Goal: Task Accomplishment & Management: Manage account settings

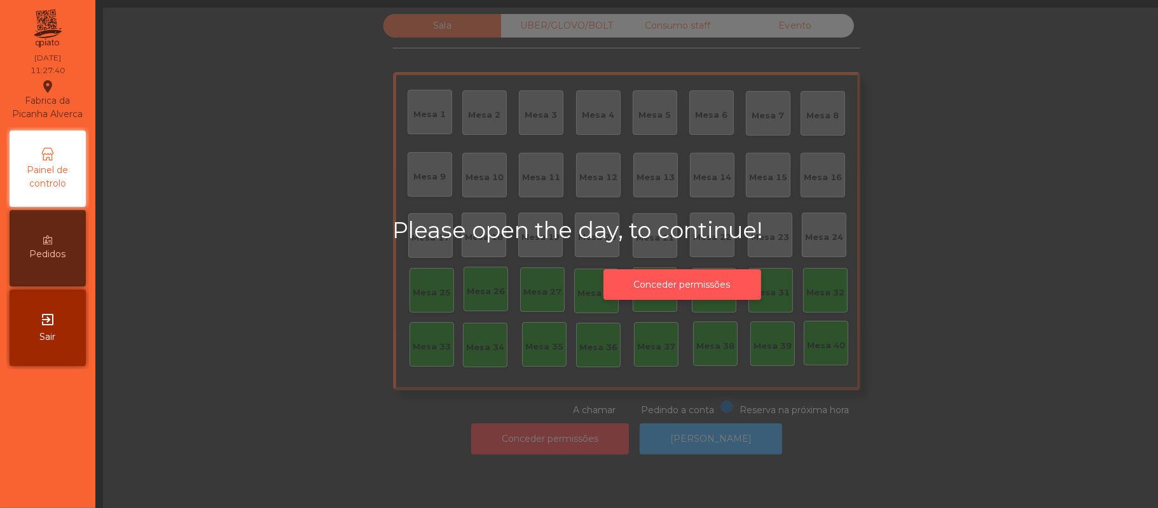
click at [719, 280] on button "Conceder permissões" at bounding box center [683, 284] width 158 height 31
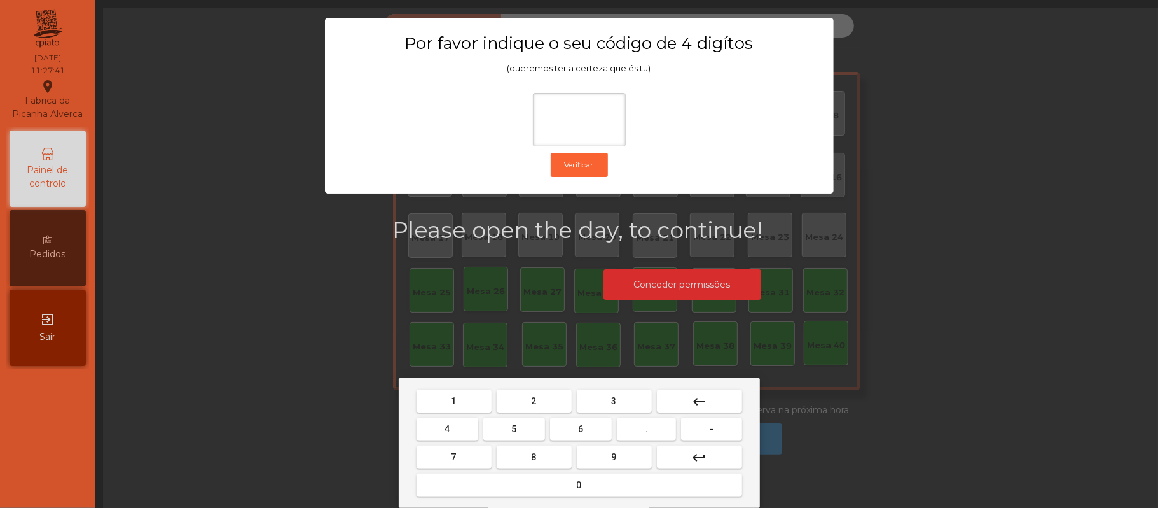
click at [533, 400] on span "2" at bounding box center [534, 401] width 5 height 10
click at [579, 433] on span "6" at bounding box center [581, 429] width 5 height 10
click at [462, 398] on button "1" at bounding box center [454, 400] width 75 height 23
click at [522, 429] on button "5" at bounding box center [514, 428] width 62 height 23
type input "****"
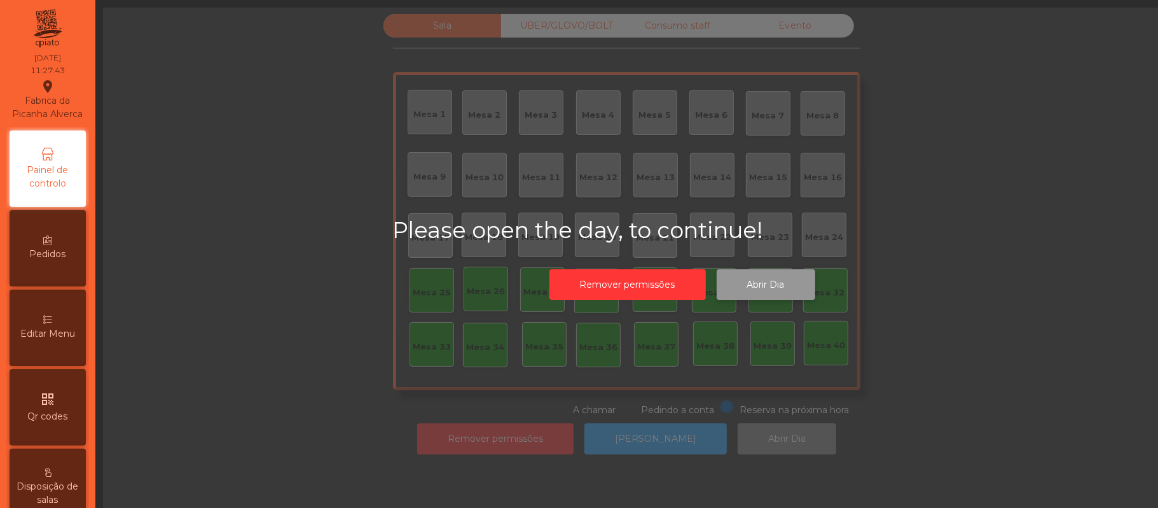
click at [784, 274] on button "Abrir Dia" at bounding box center [766, 284] width 99 height 31
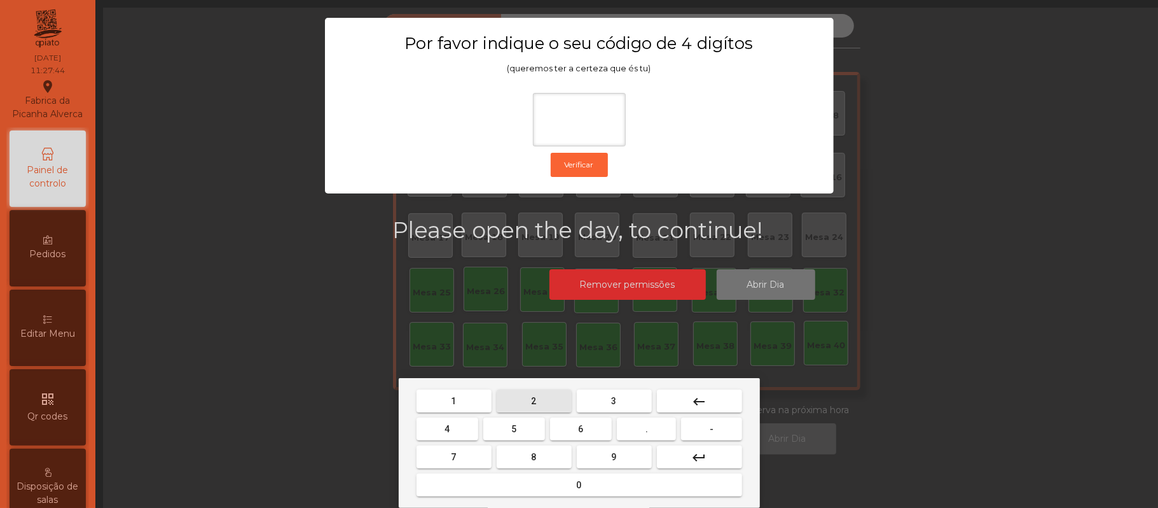
click at [532, 390] on button "2" at bounding box center [534, 400] width 75 height 23
click at [580, 431] on span "6" at bounding box center [581, 429] width 5 height 10
click at [446, 402] on button "1" at bounding box center [454, 400] width 75 height 23
click at [514, 429] on span "5" at bounding box center [513, 429] width 5 height 10
type input "****"
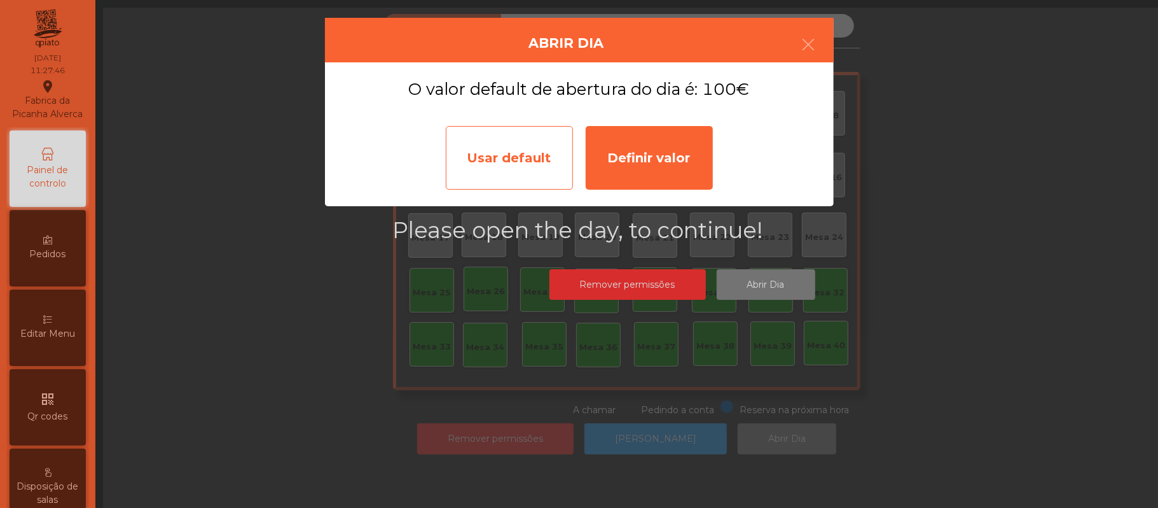
click at [522, 151] on div "Usar default" at bounding box center [509, 158] width 127 height 64
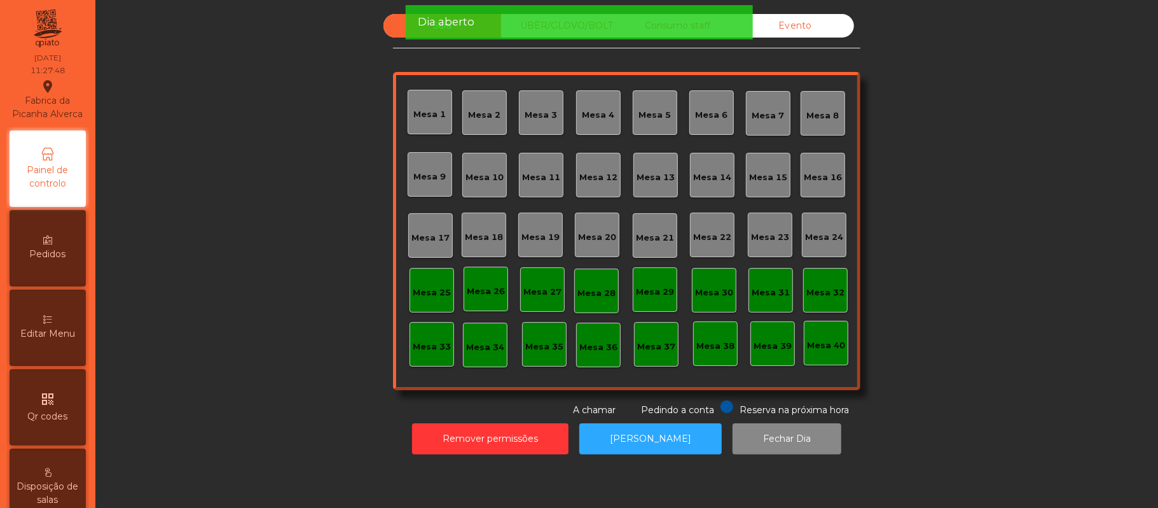
click at [771, 337] on div "Mesa 39" at bounding box center [773, 344] width 38 height 18
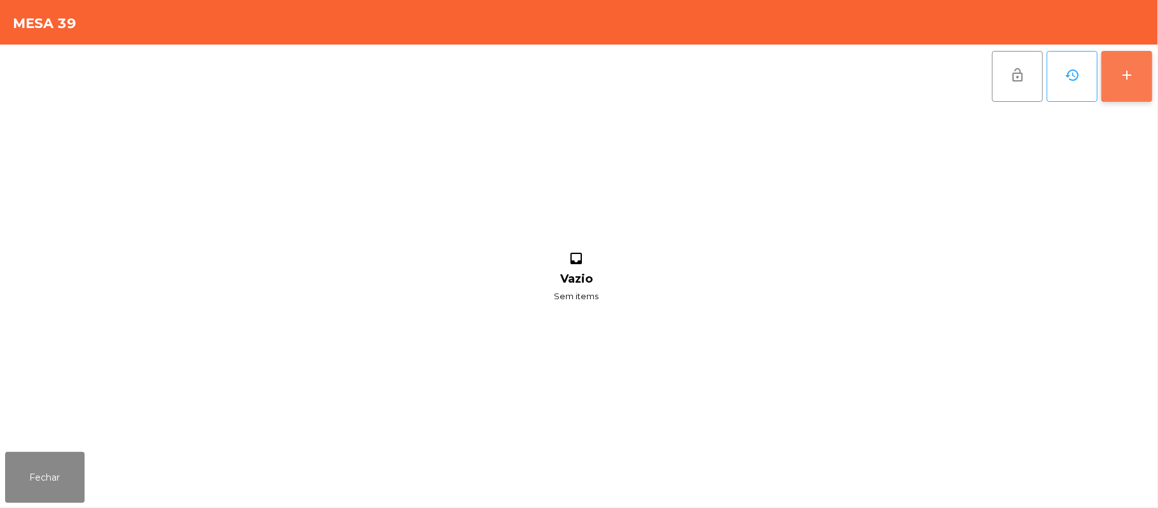
click at [1128, 71] on div "add" at bounding box center [1126, 74] width 15 height 15
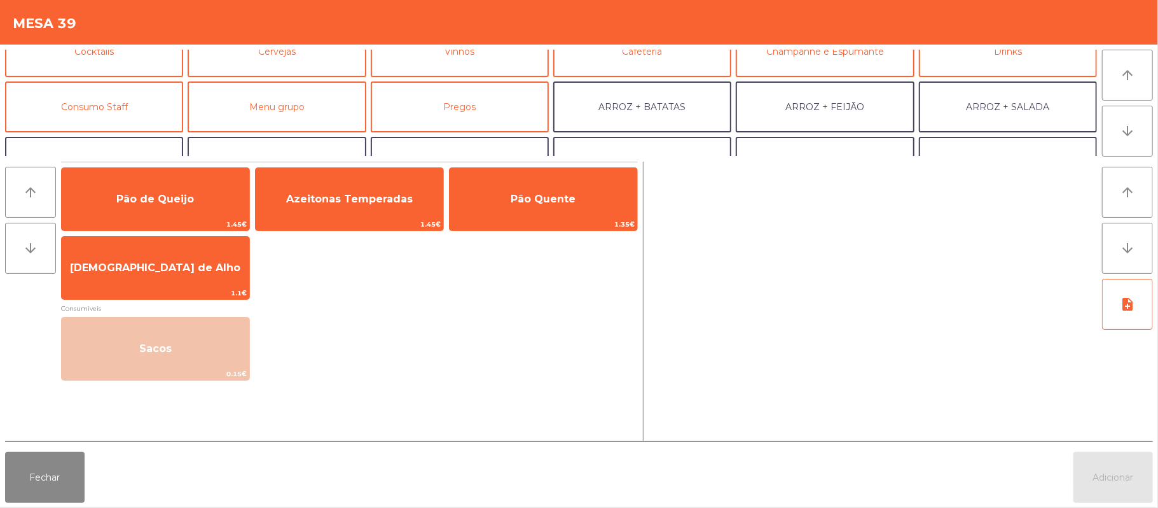
scroll to position [126, 0]
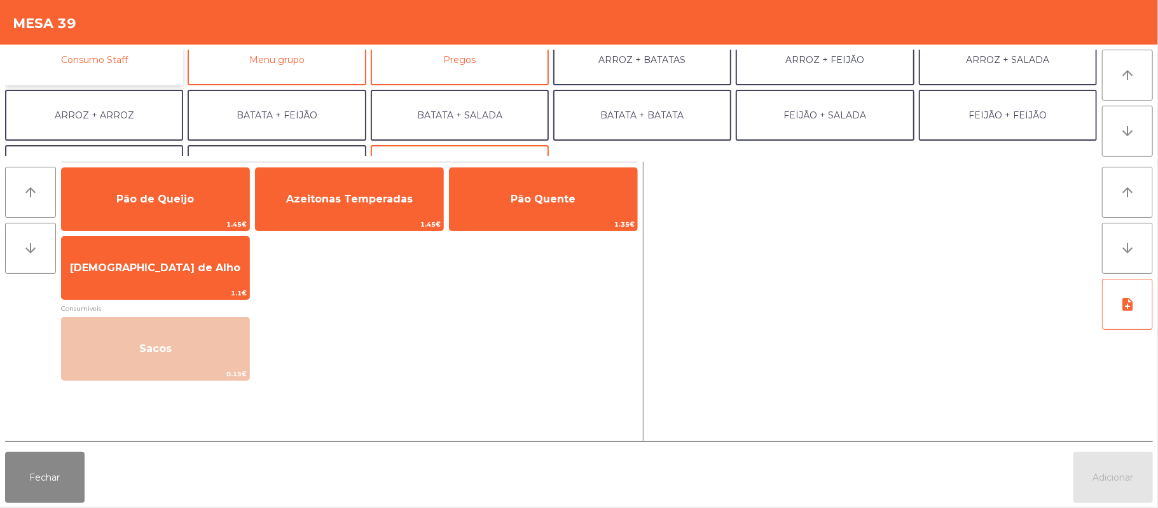
click at [144, 72] on button "Consumo Staff" at bounding box center [94, 59] width 178 height 51
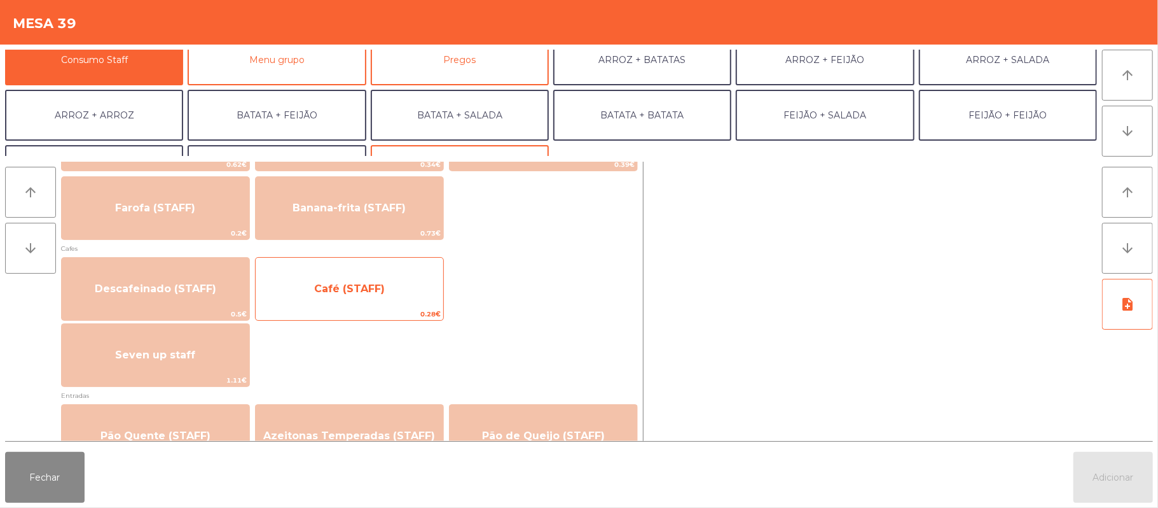
click at [382, 298] on span "Café (STAFF)" at bounding box center [350, 289] width 188 height 34
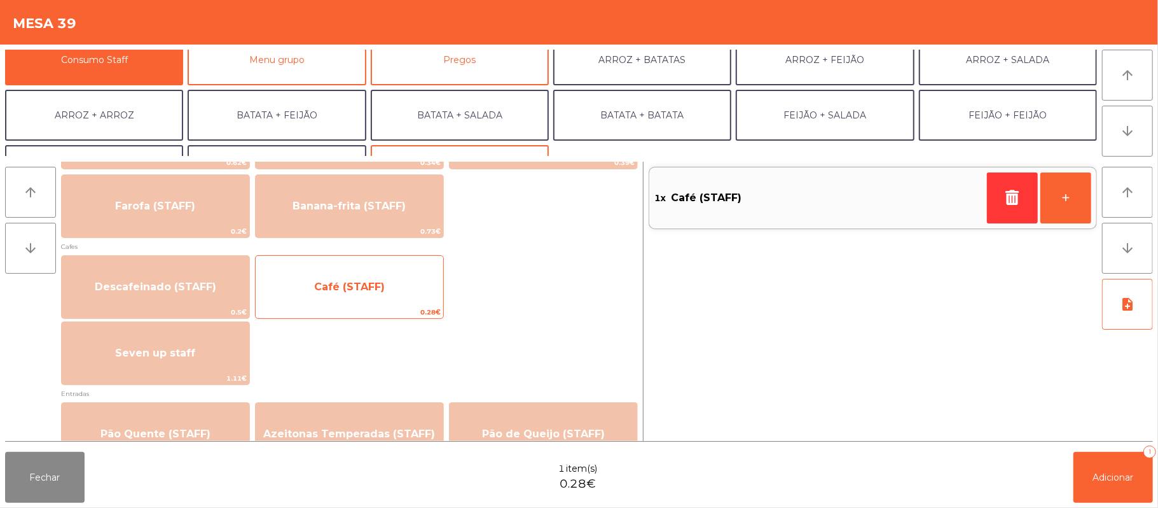
click at [382, 298] on span "Café (STAFF)" at bounding box center [350, 287] width 188 height 34
click at [377, 288] on span "Café (STAFF)" at bounding box center [349, 286] width 71 height 12
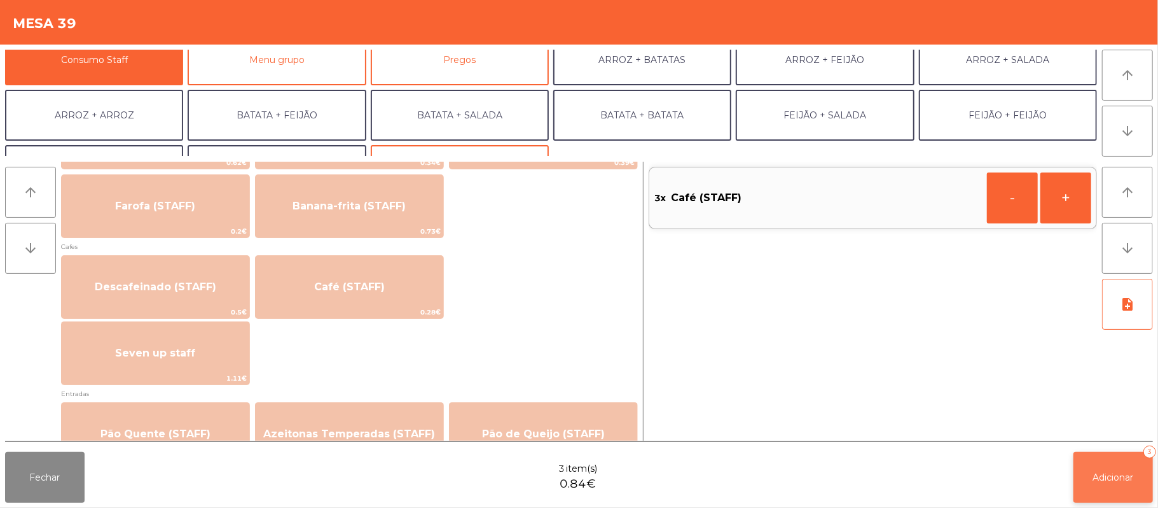
click at [1121, 484] on button "Adicionar 3" at bounding box center [1114, 477] width 80 height 51
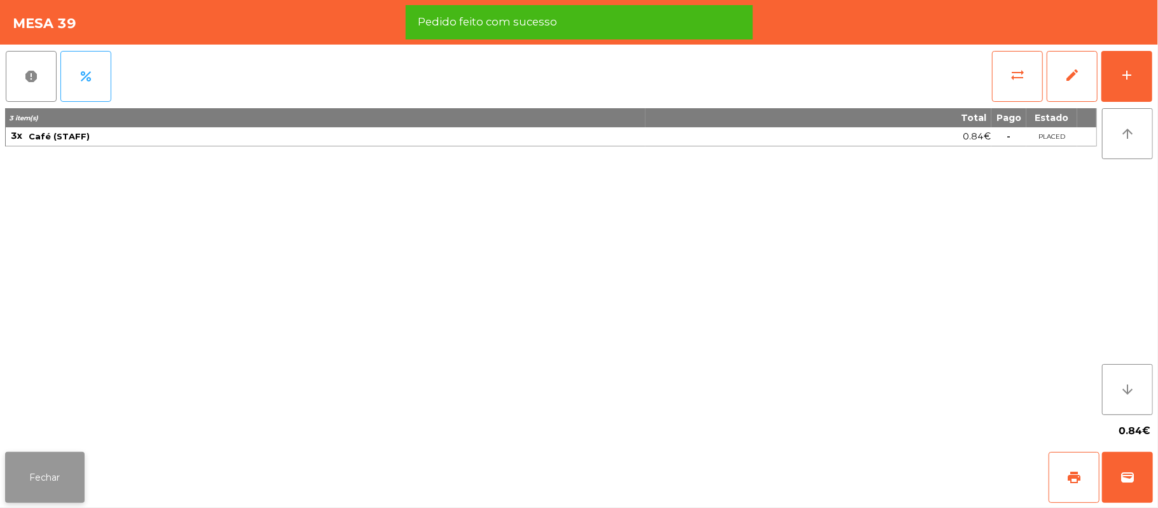
click at [45, 458] on button "Fechar" at bounding box center [45, 477] width 80 height 51
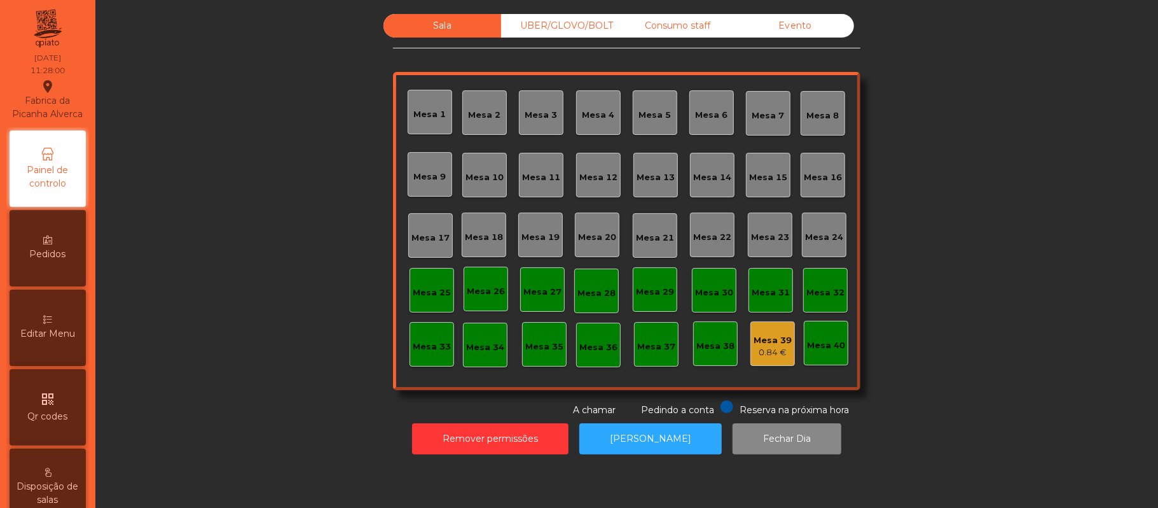
click at [650, 342] on div "Mesa 37" at bounding box center [656, 346] width 38 height 13
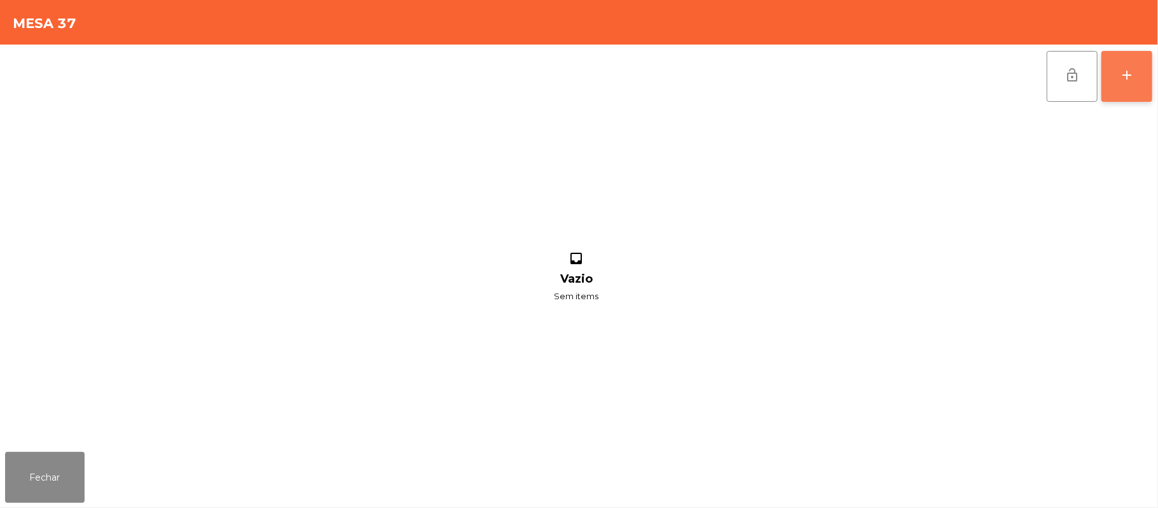
click at [1118, 80] on button "add" at bounding box center [1127, 76] width 51 height 51
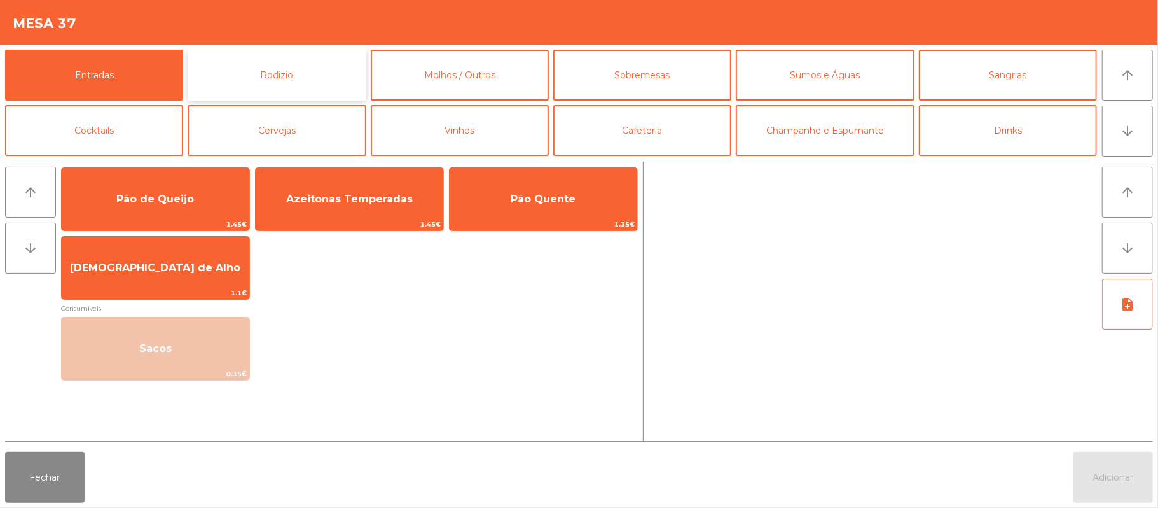
click at [296, 75] on button "Rodizio" at bounding box center [277, 75] width 178 height 51
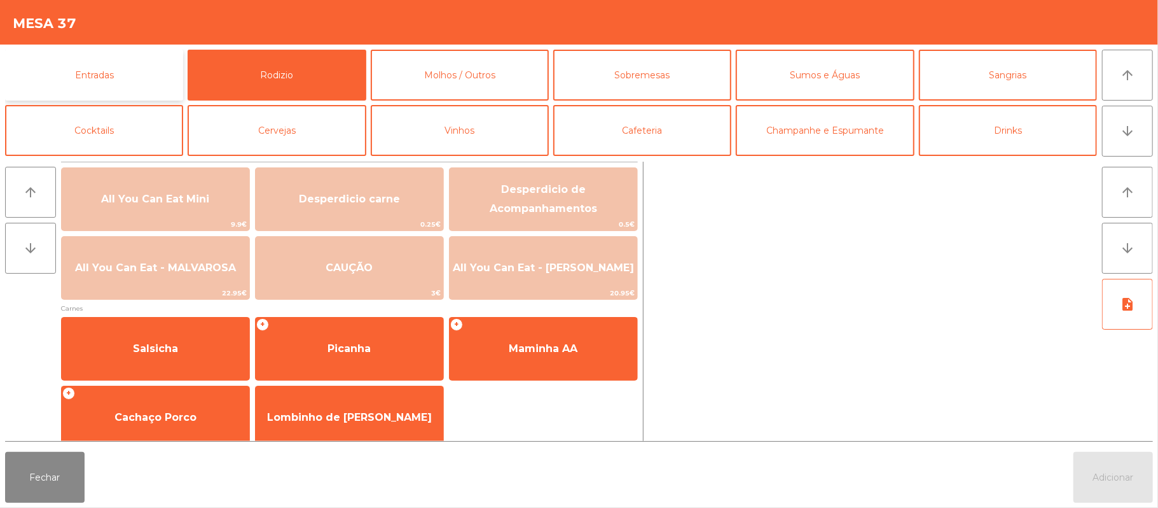
click at [95, 78] on button "Entradas" at bounding box center [94, 75] width 178 height 51
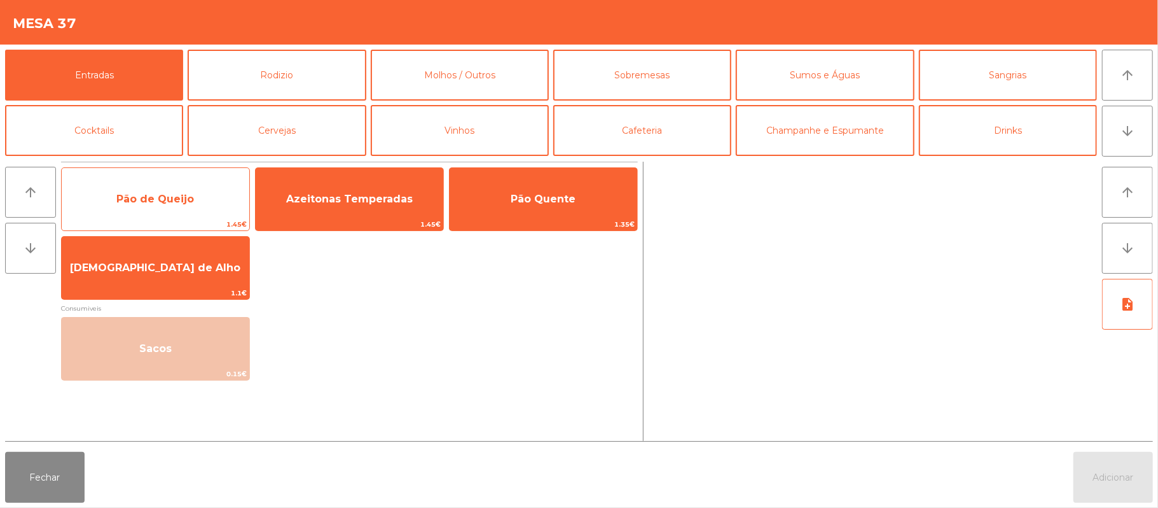
click at [154, 199] on span "Pão de Queijo" at bounding box center [155, 199] width 78 height 12
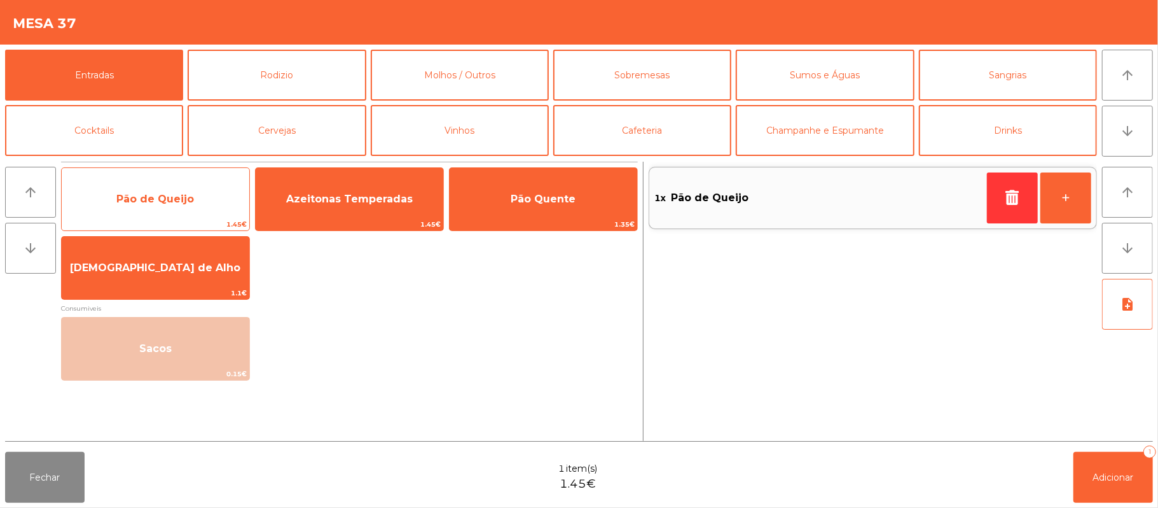
click at [159, 198] on span "Pão de Queijo" at bounding box center [155, 199] width 78 height 12
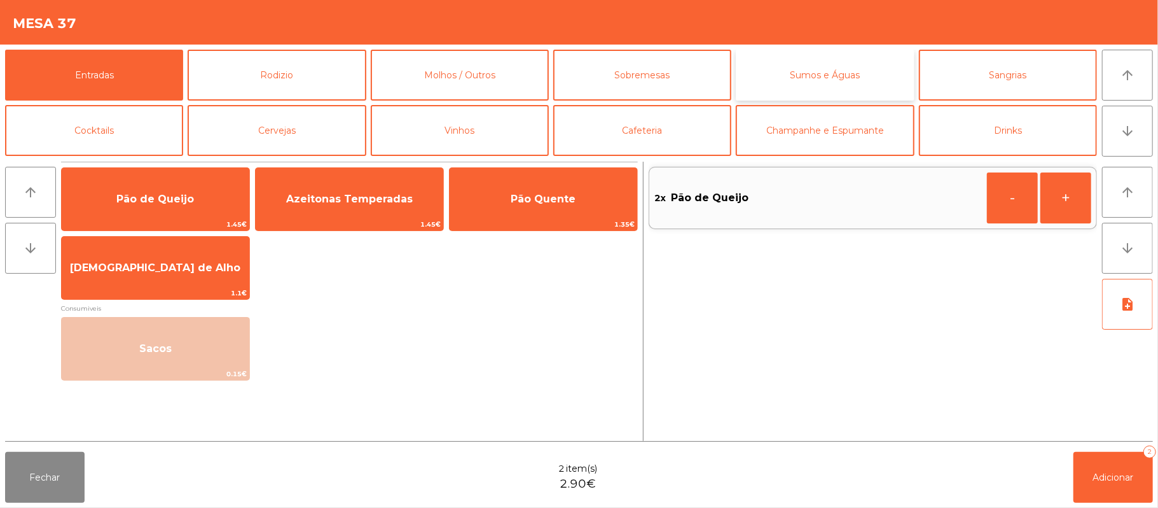
click at [822, 84] on button "Sumos e Águas" at bounding box center [825, 75] width 178 height 51
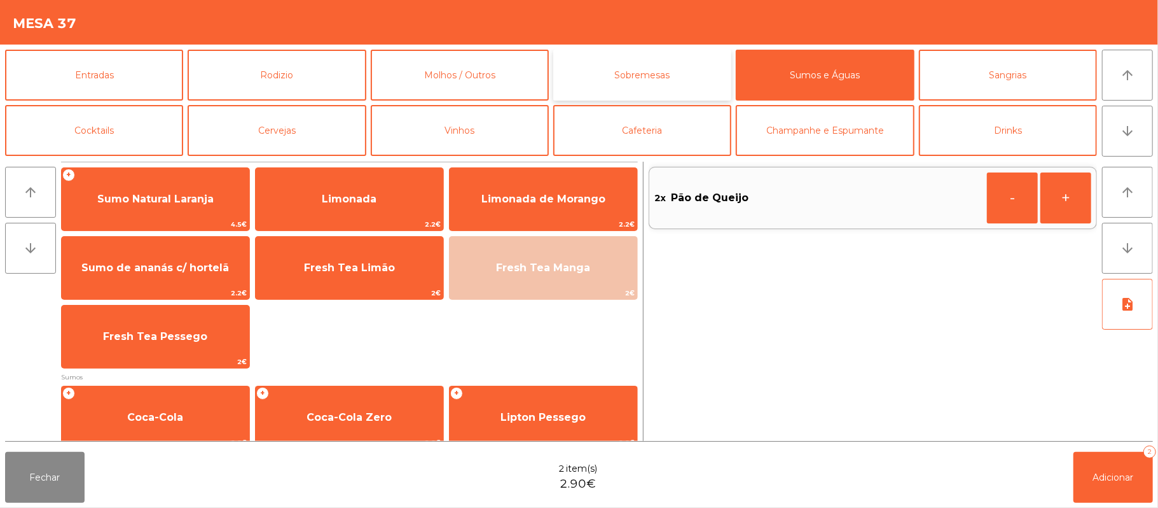
click at [639, 74] on button "Sobremesas" at bounding box center [642, 75] width 178 height 51
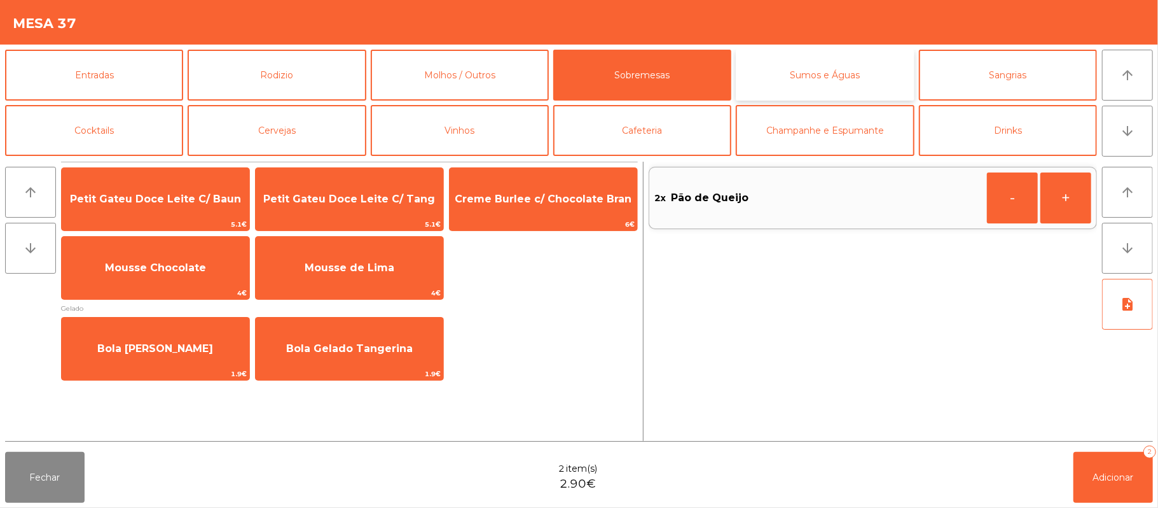
click at [815, 72] on button "Sumos e Águas" at bounding box center [825, 75] width 178 height 51
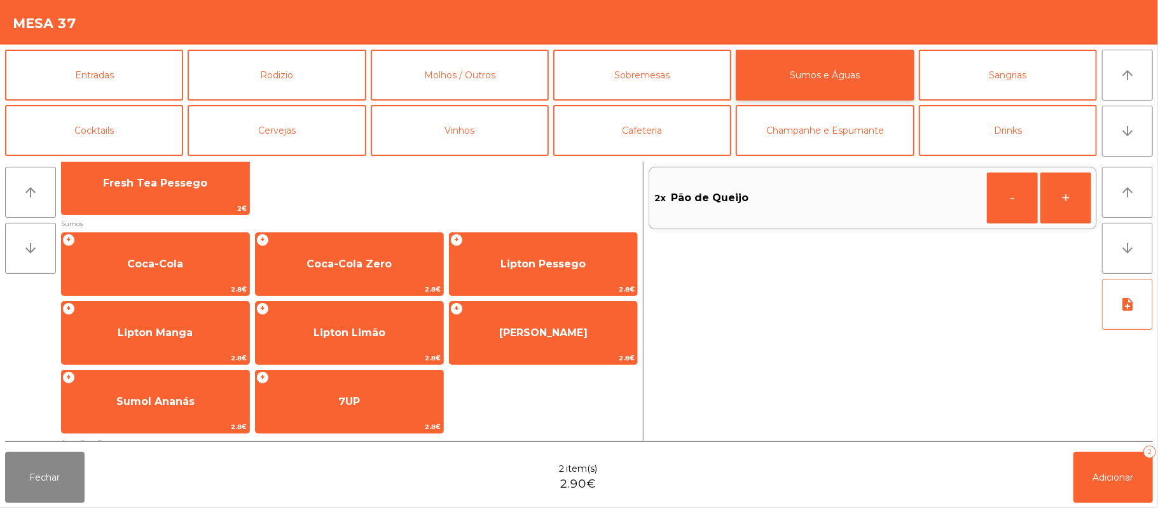
scroll to position [146, 0]
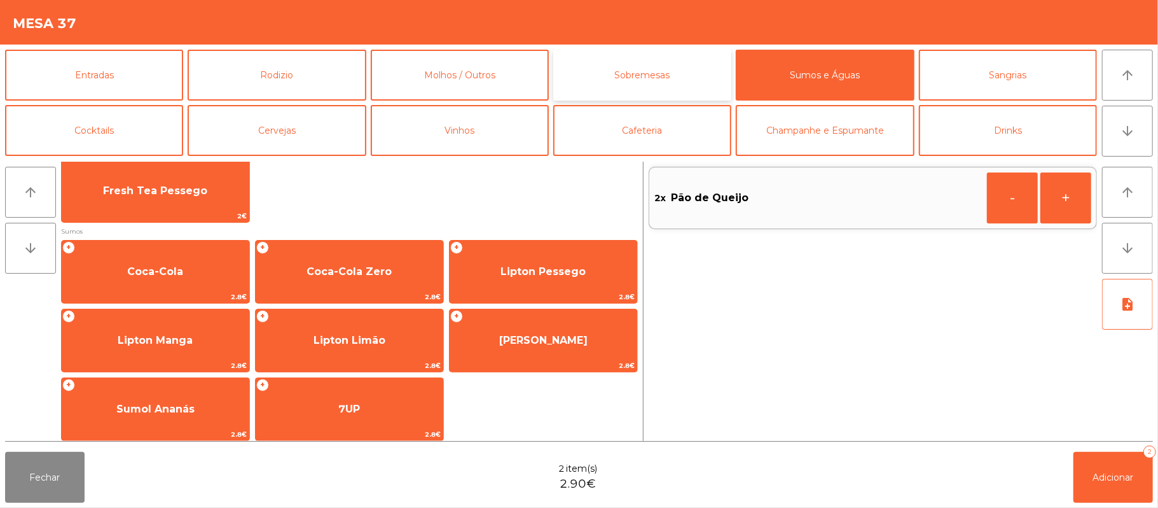
click at [661, 80] on button "Sobremesas" at bounding box center [642, 75] width 178 height 51
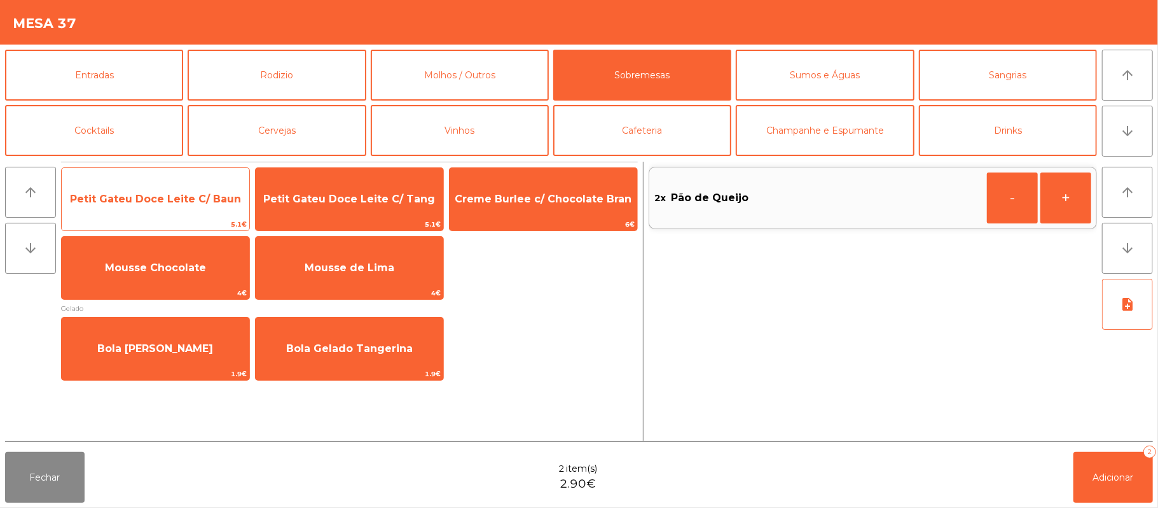
click at [204, 190] on span "Petit Gateu Doce Leite C/ Baun" at bounding box center [156, 199] width 188 height 34
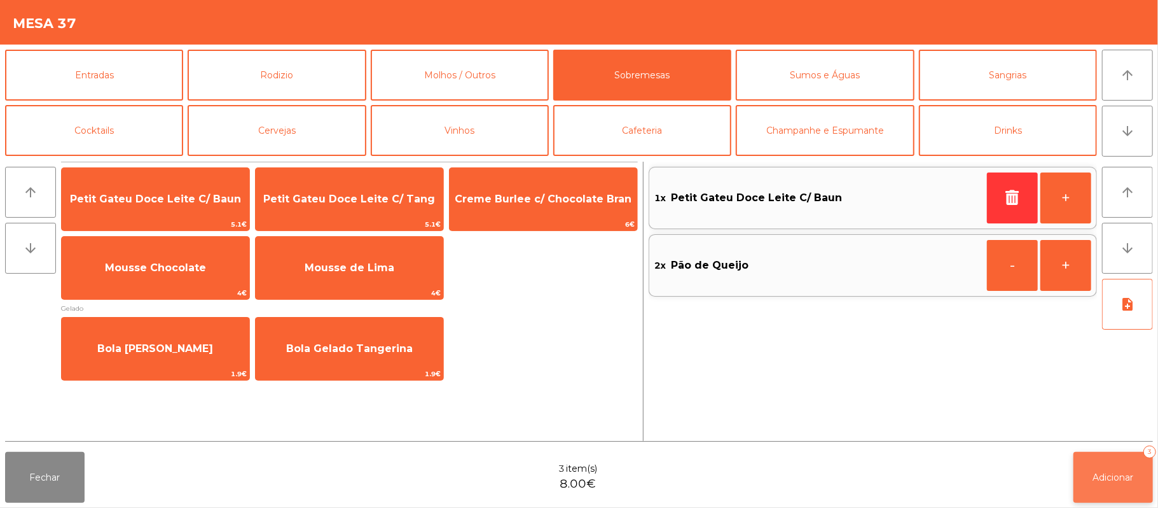
click at [1115, 476] on span "Adicionar" at bounding box center [1113, 476] width 41 height 11
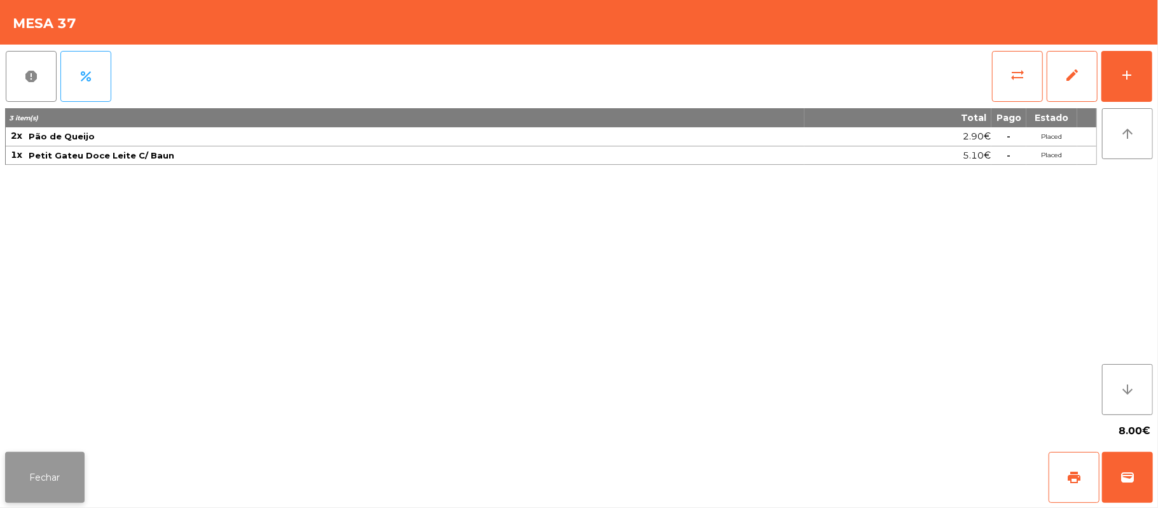
click at [34, 486] on button "Fechar" at bounding box center [45, 477] width 80 height 51
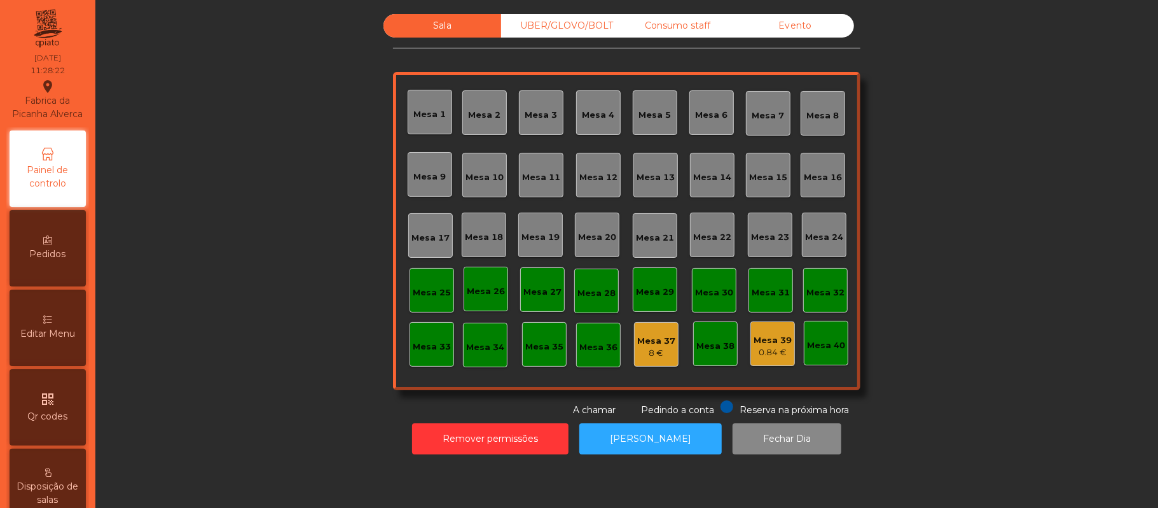
click at [682, 27] on div "Consumo staff" at bounding box center [678, 26] width 118 height 24
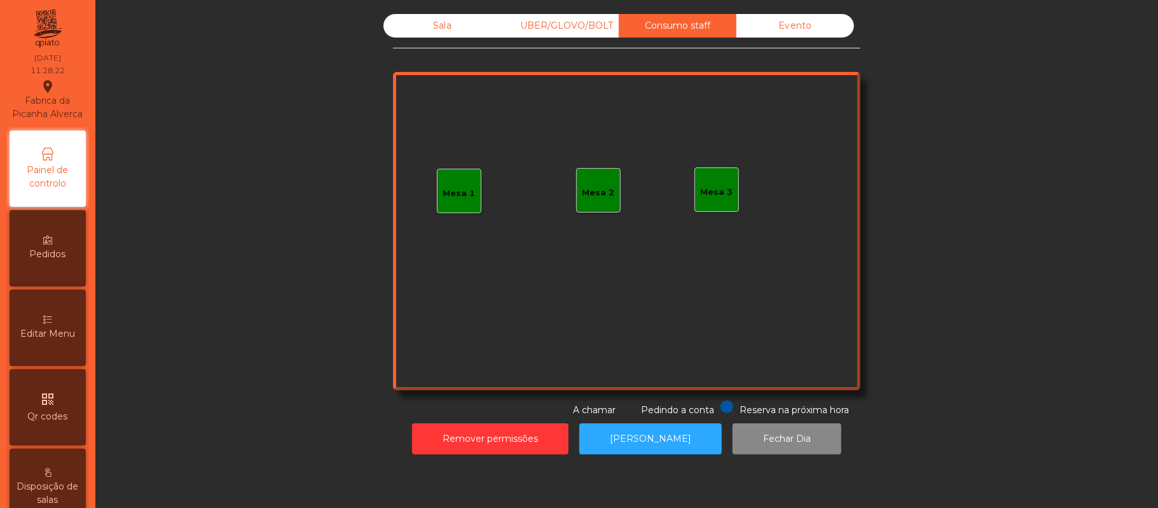
click at [720, 186] on div "Mesa 3" at bounding box center [717, 192] width 32 height 13
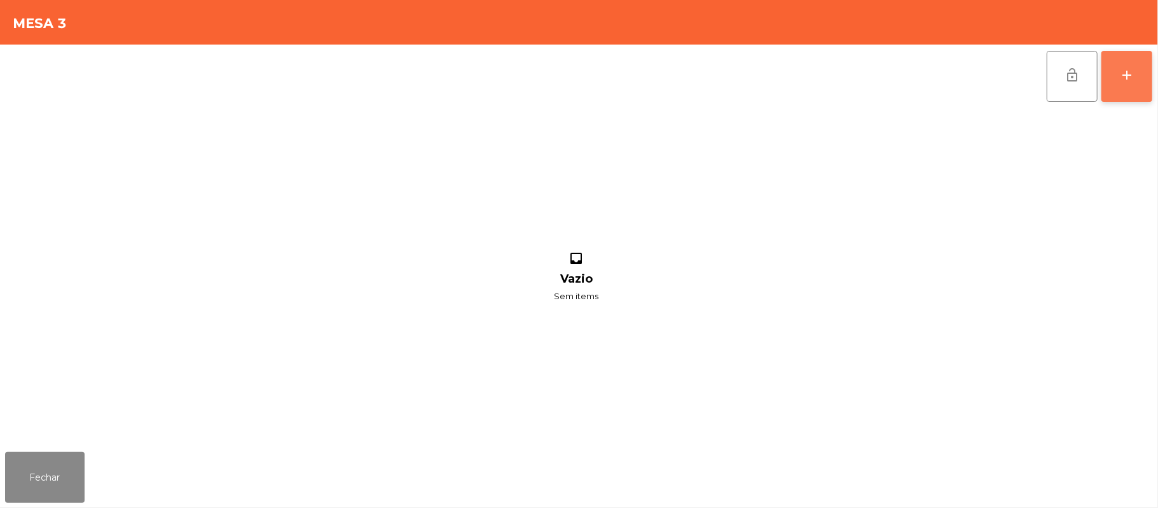
click at [1112, 82] on button "add" at bounding box center [1127, 76] width 51 height 51
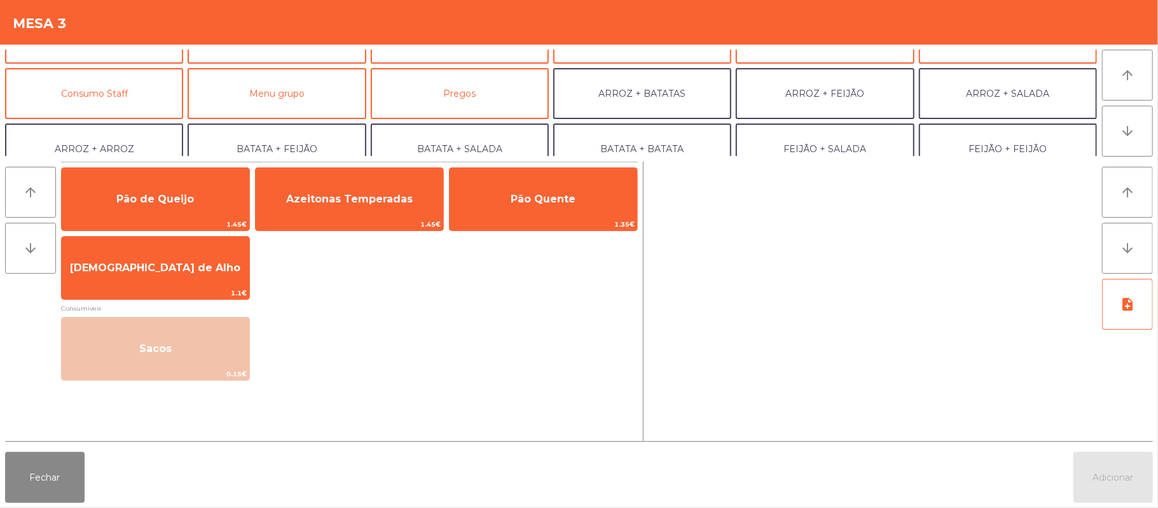
scroll to position [111, 0]
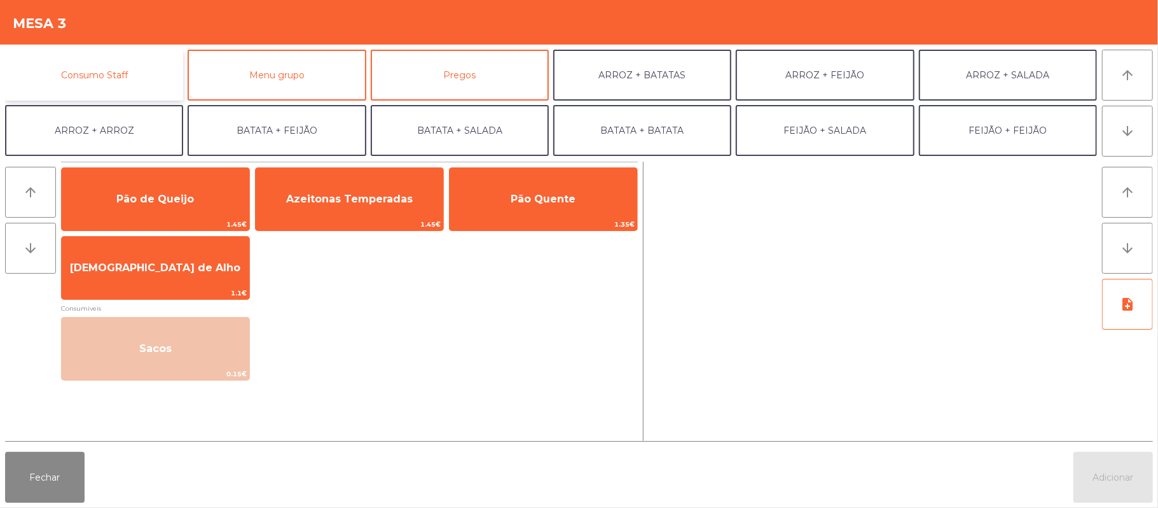
click at [133, 74] on button "Consumo Staff" at bounding box center [94, 75] width 178 height 51
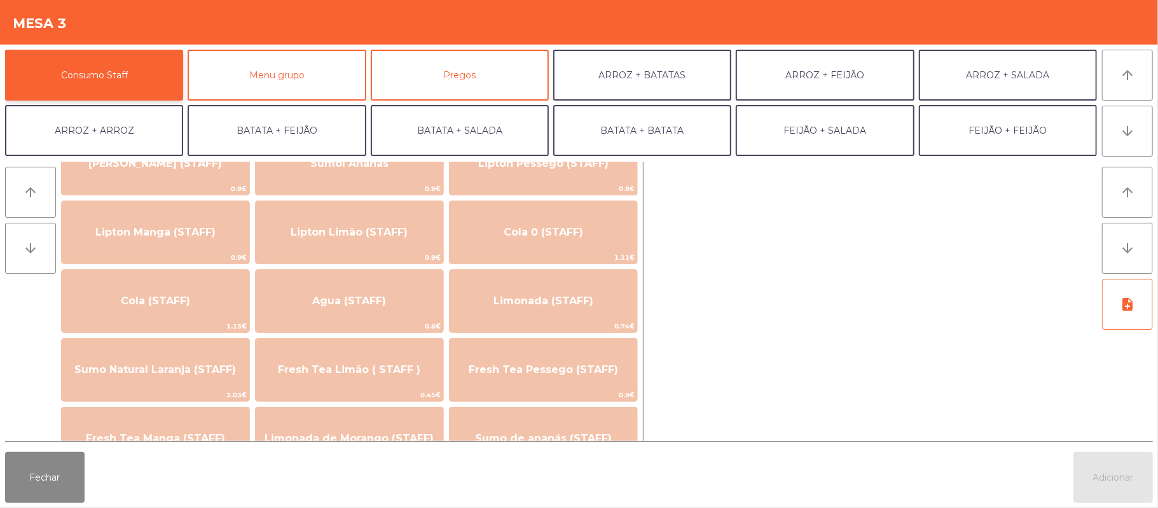
scroll to position [219, 0]
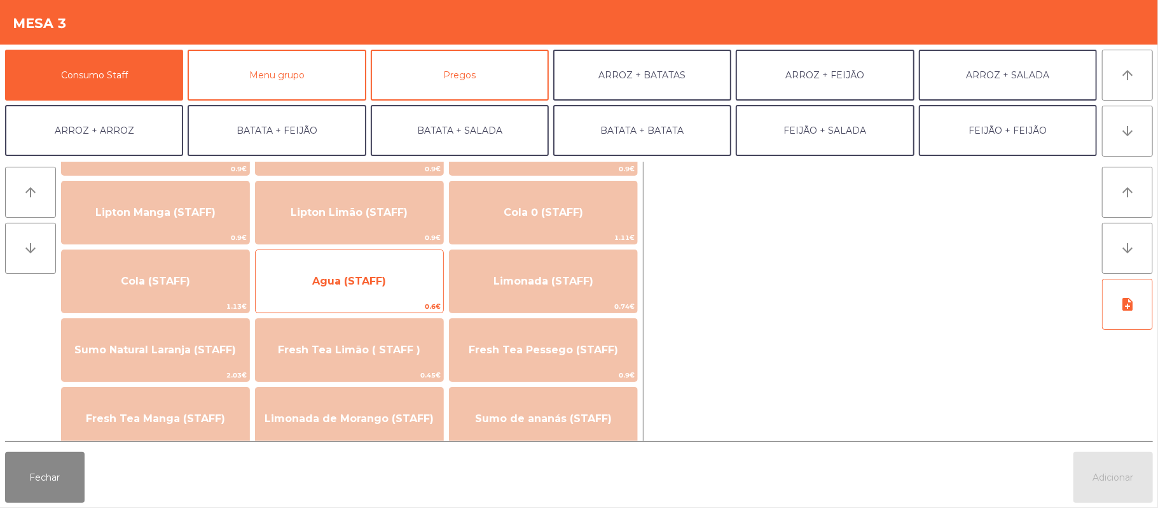
click at [380, 283] on span "Agua (STAFF)" at bounding box center [349, 281] width 74 height 12
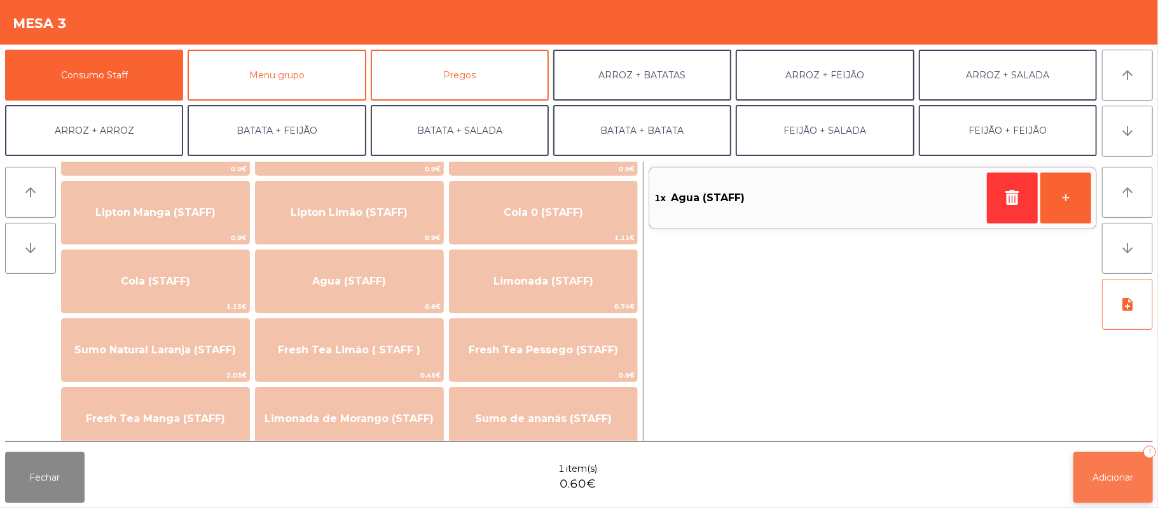
click at [1089, 481] on button "Adicionar 1" at bounding box center [1114, 477] width 80 height 51
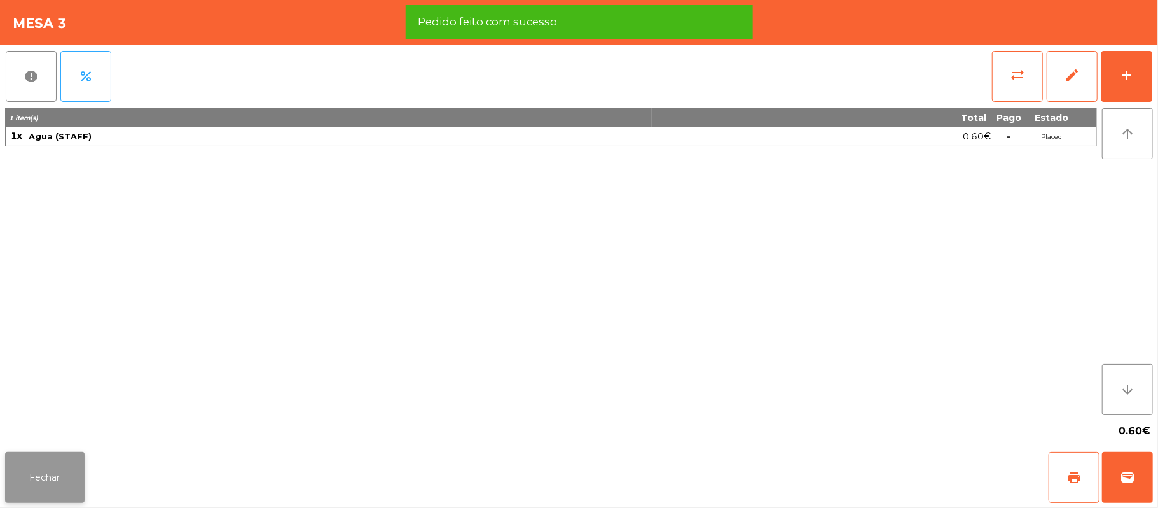
click at [43, 473] on button "Fechar" at bounding box center [45, 477] width 80 height 51
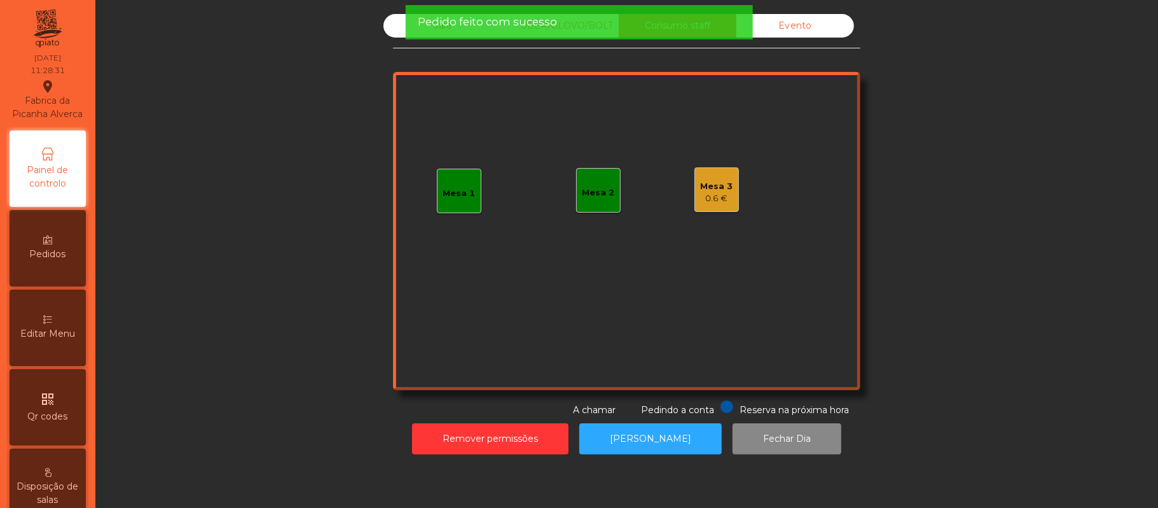
click at [436, 25] on span "Pedido feito com sucesso" at bounding box center [487, 22] width 139 height 16
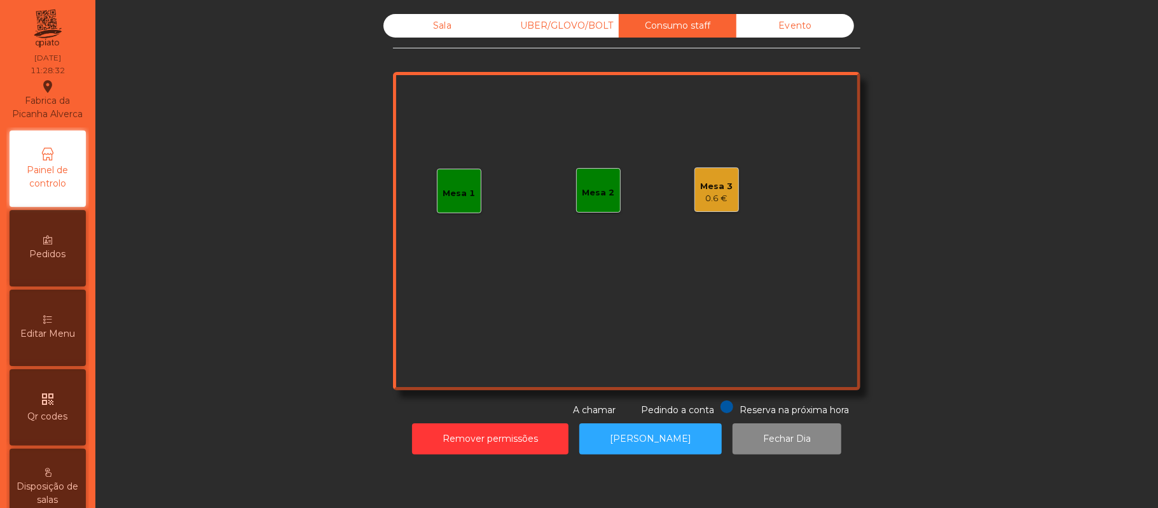
click at [433, 26] on div "Sala" at bounding box center [443, 26] width 118 height 24
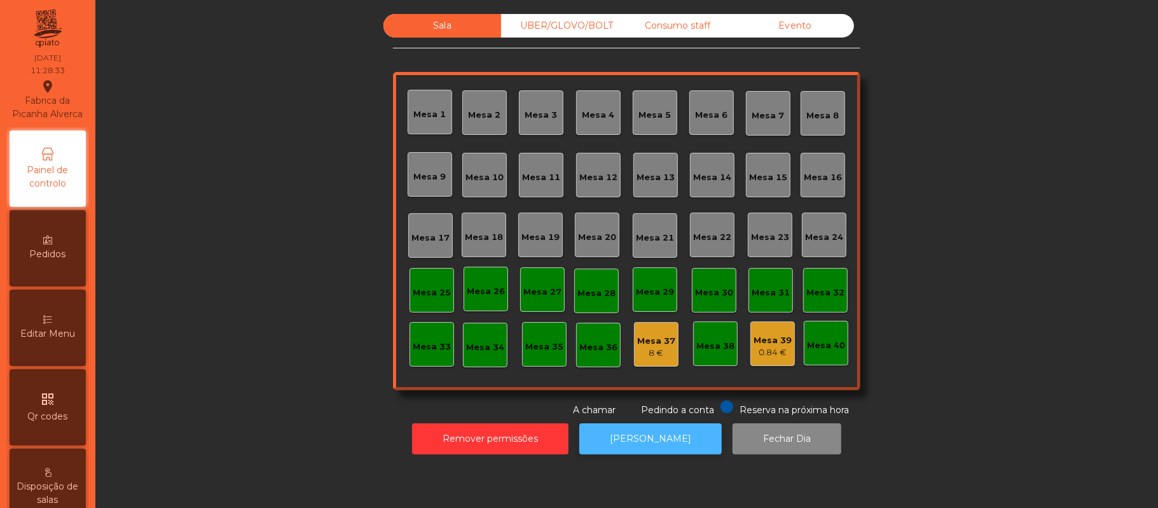
click at [644, 441] on button "[PERSON_NAME]" at bounding box center [650, 438] width 142 height 31
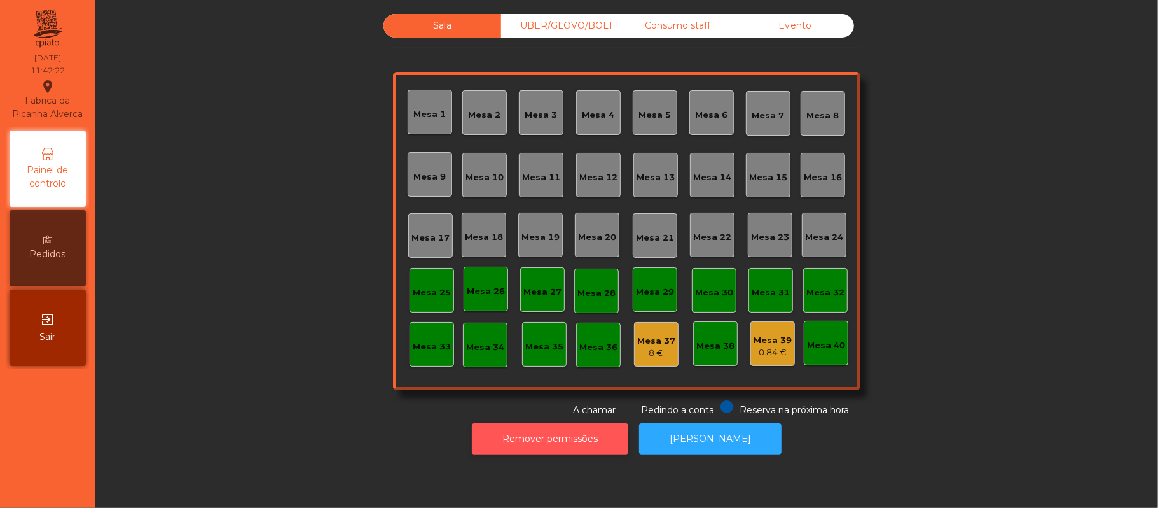
click at [573, 435] on button "Remover permissões" at bounding box center [550, 438] width 156 height 31
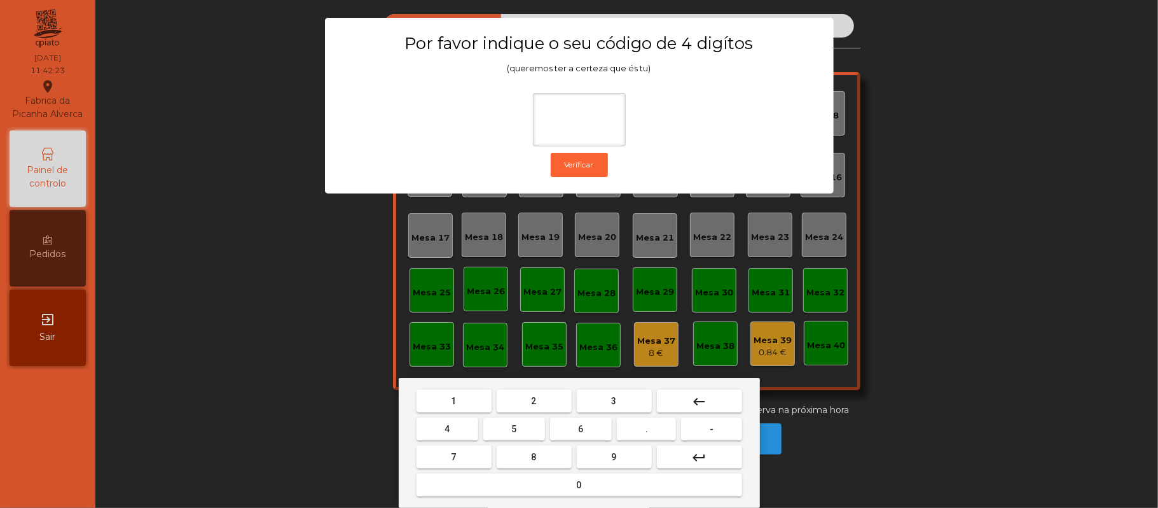
click at [543, 403] on button "2" at bounding box center [534, 400] width 75 height 23
click at [581, 429] on span "6" at bounding box center [581, 429] width 5 height 10
click at [464, 412] on button "1" at bounding box center [454, 400] width 75 height 23
click at [514, 429] on span "5" at bounding box center [513, 429] width 5 height 10
type input "****"
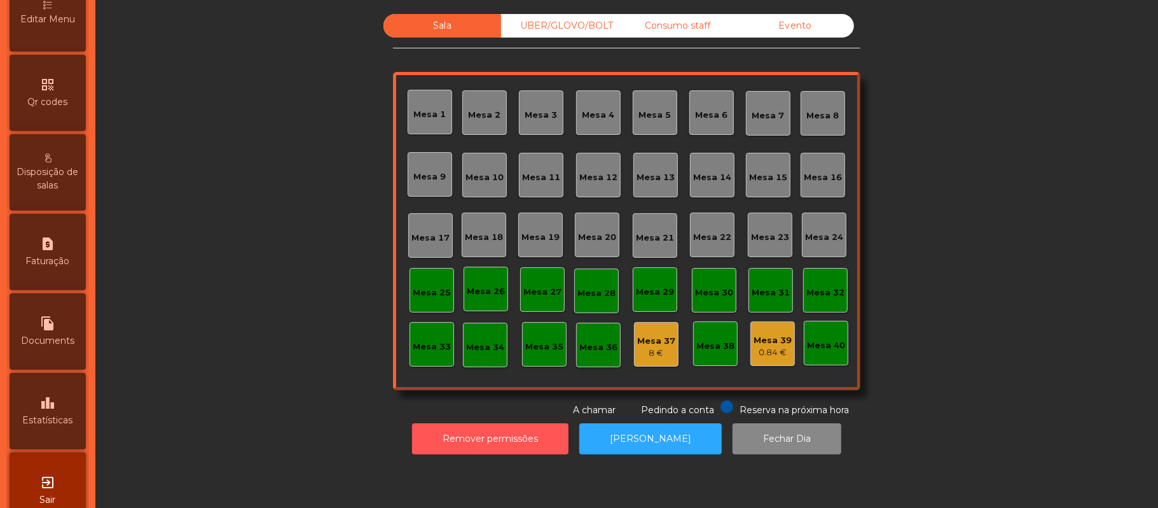
scroll to position [315, 0]
click at [61, 25] on span "Editar Menu" at bounding box center [47, 17] width 55 height 13
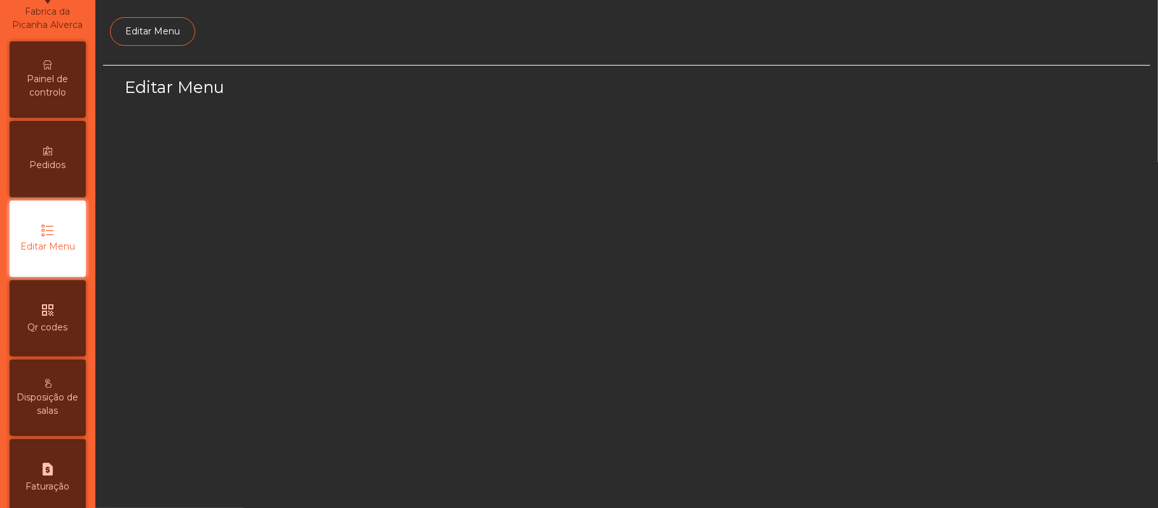
select select "*"
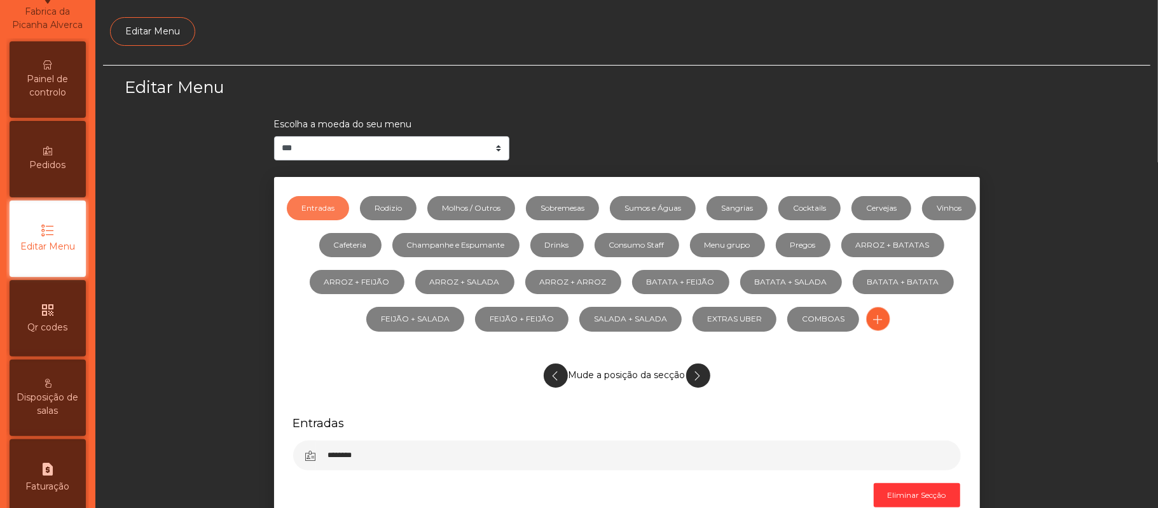
scroll to position [87, 0]
click at [768, 207] on link "Sangrias" at bounding box center [737, 208] width 61 height 24
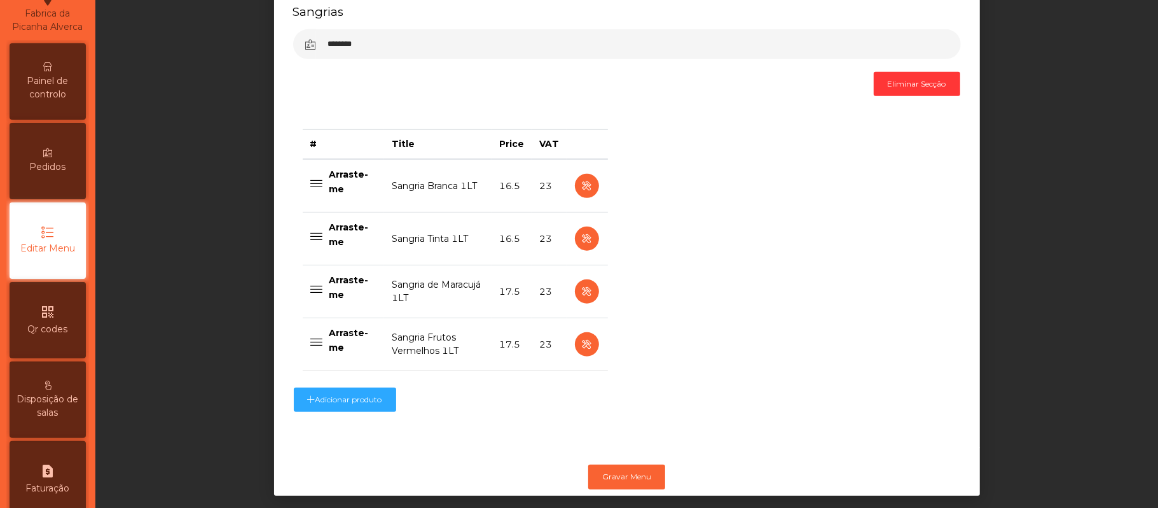
scroll to position [438, 0]
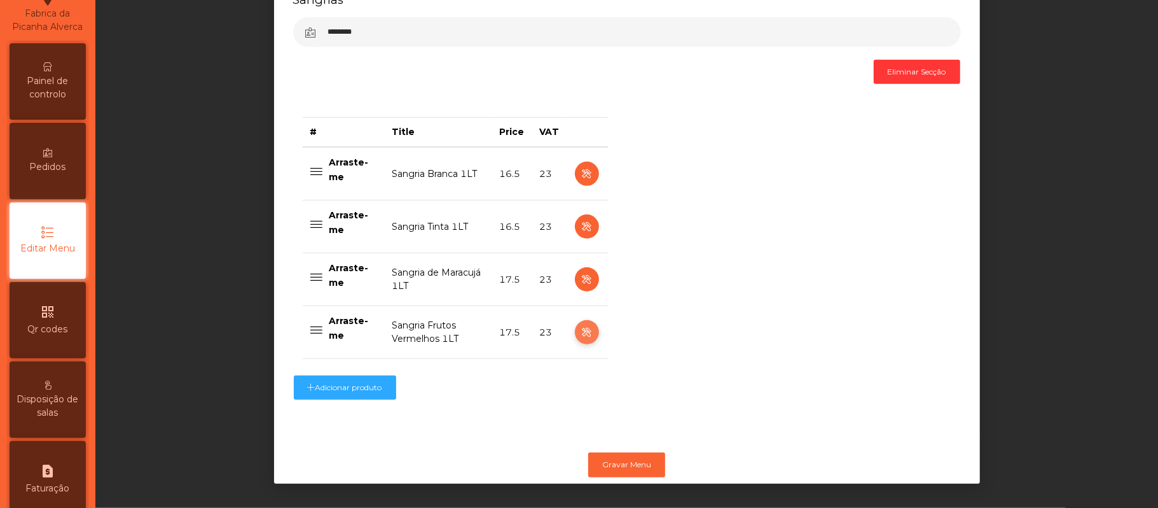
click at [579, 324] on icon "button" at bounding box center [586, 332] width 15 height 16
select select "***"
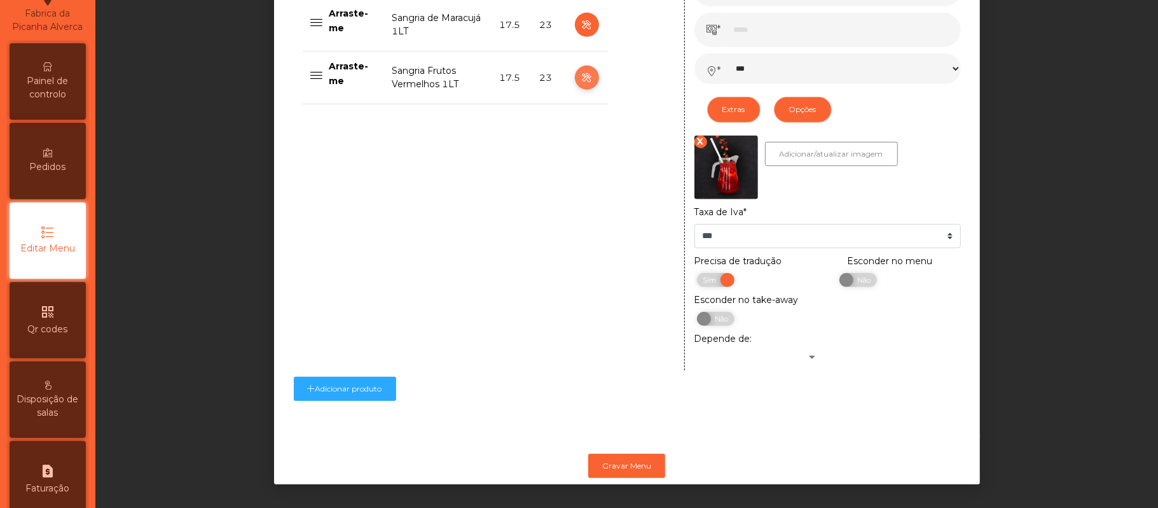
scroll to position [681, 0]
click at [857, 283] on span "Não" at bounding box center [863, 279] width 32 height 14
click at [636, 467] on button "Gravar Menu" at bounding box center [626, 465] width 77 height 24
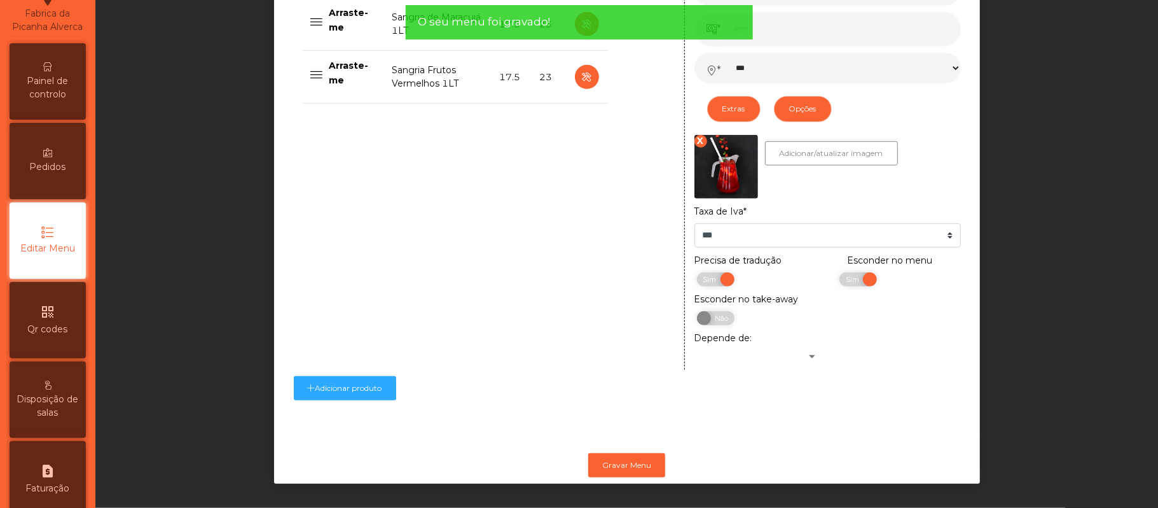
click at [52, 71] on icon at bounding box center [47, 66] width 9 height 9
